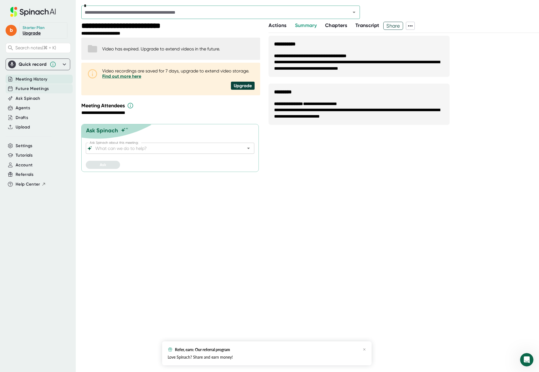
click at [38, 90] on span "Future Meetings" at bounding box center [32, 89] width 33 height 6
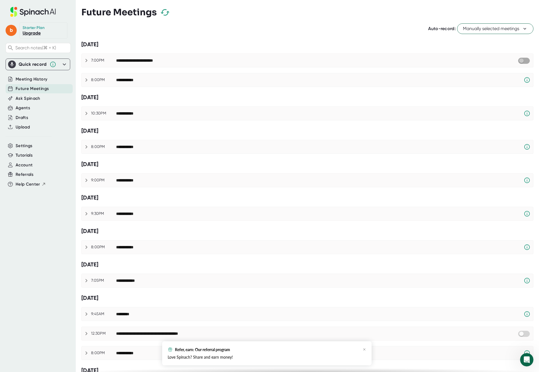
click at [525, 61] on input "checkbox" at bounding box center [521, 60] width 16 height 5
